Goal: Download file/media

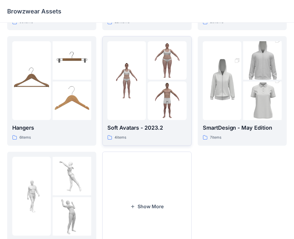
scroll to position [148, 0]
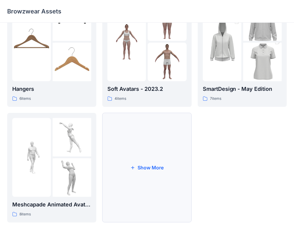
click at [158, 153] on button "Show More" at bounding box center [146, 168] width 89 height 110
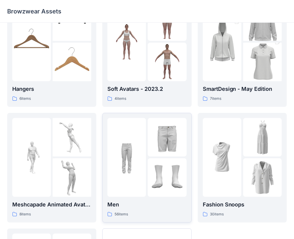
click at [132, 159] on img at bounding box center [126, 157] width 39 height 39
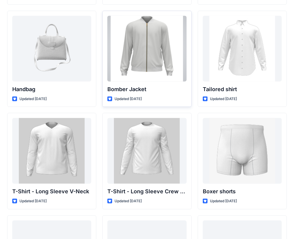
scroll to position [342, 0]
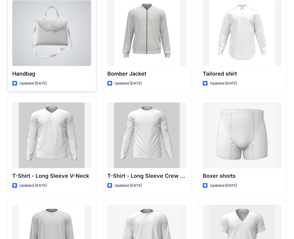
click at [70, 31] on div at bounding box center [51, 33] width 79 height 66
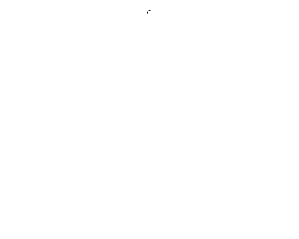
click at [70, 31] on div at bounding box center [149, 119] width 299 height 239
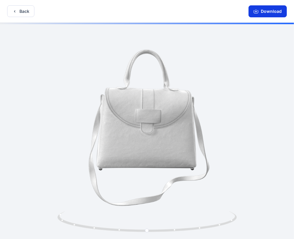
click at [268, 13] on button "Download" at bounding box center [267, 11] width 38 height 12
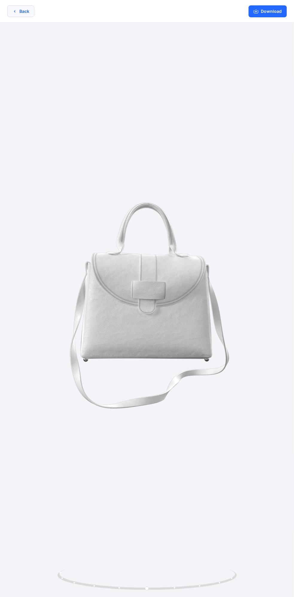
click at [18, 14] on button "Back" at bounding box center [20, 11] width 27 height 12
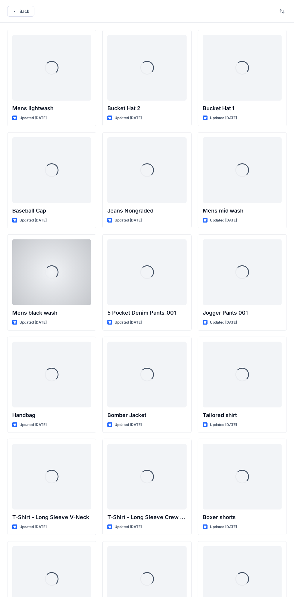
scroll to position [273, 0]
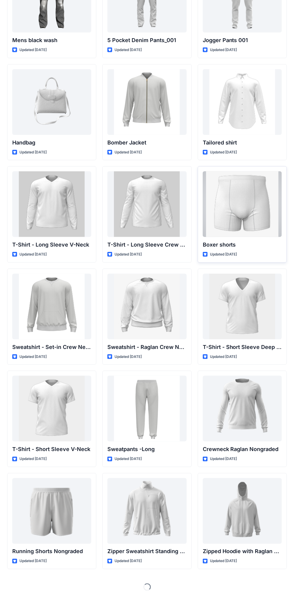
click at [246, 208] on div at bounding box center [241, 204] width 79 height 66
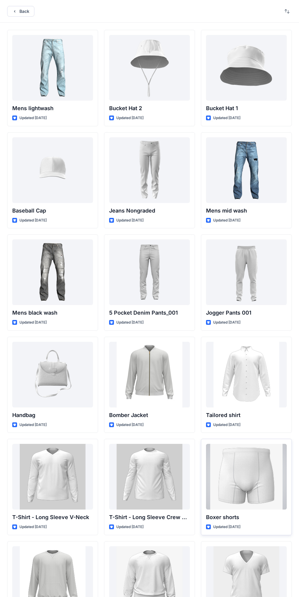
click at [246, 208] on div "Back Mens lightwash Updated [DATE] Baseball Cap Updated [DATE] Mens black wash …" at bounding box center [149, 435] width 299 height 871
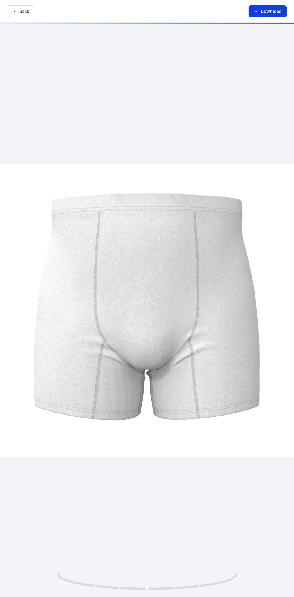
click at [263, 10] on button "Download" at bounding box center [267, 11] width 38 height 12
